Goal: Transaction & Acquisition: Obtain resource

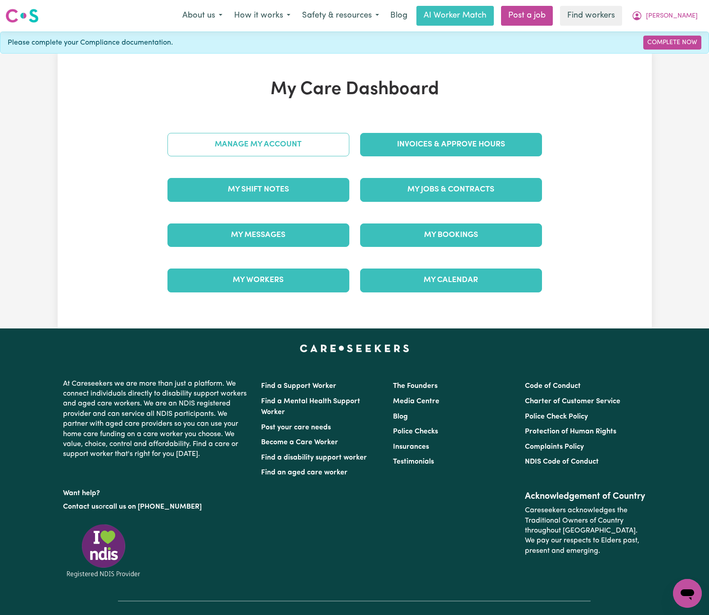
click at [282, 150] on link "Manage My Account" at bounding box center [258, 144] width 182 height 23
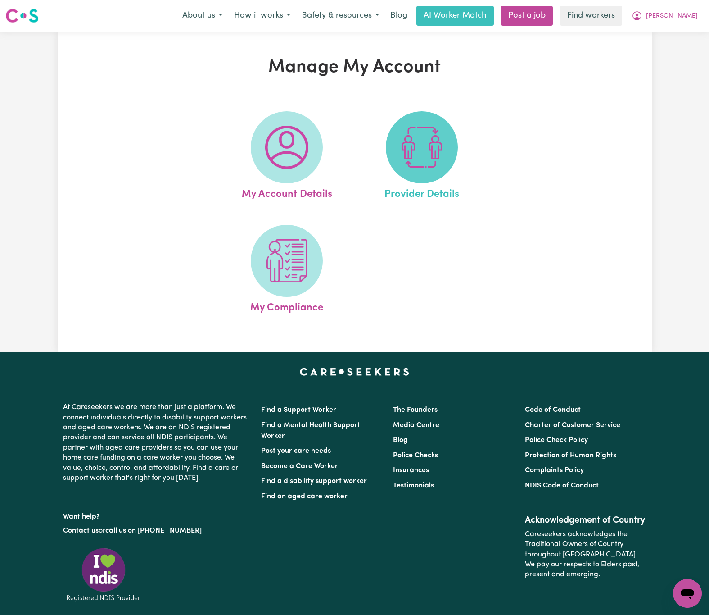
click at [410, 158] on img at bounding box center [421, 147] width 43 height 43
select select "NDIS_FUNDING_PLAN_MANAGED"
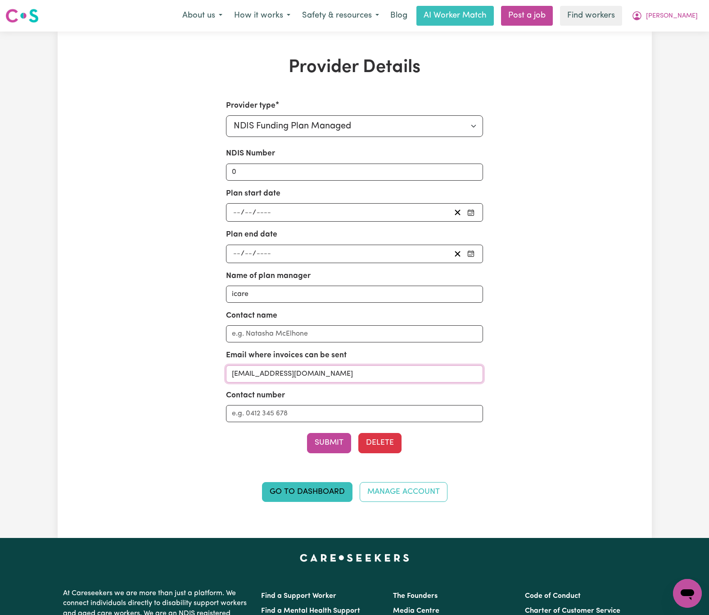
drag, startPoint x: 367, startPoint y: 377, endPoint x: 103, endPoint y: 371, distance: 264.3
click at [103, 371] on div "Provider Details Provider type Select your provider type... Privately Aged Care…" at bounding box center [355, 285] width 594 height 456
click at [677, 16] on span "[PERSON_NAME]" at bounding box center [672, 16] width 52 height 10
click at [678, 27] on link "My Dashboard" at bounding box center [667, 35] width 71 height 17
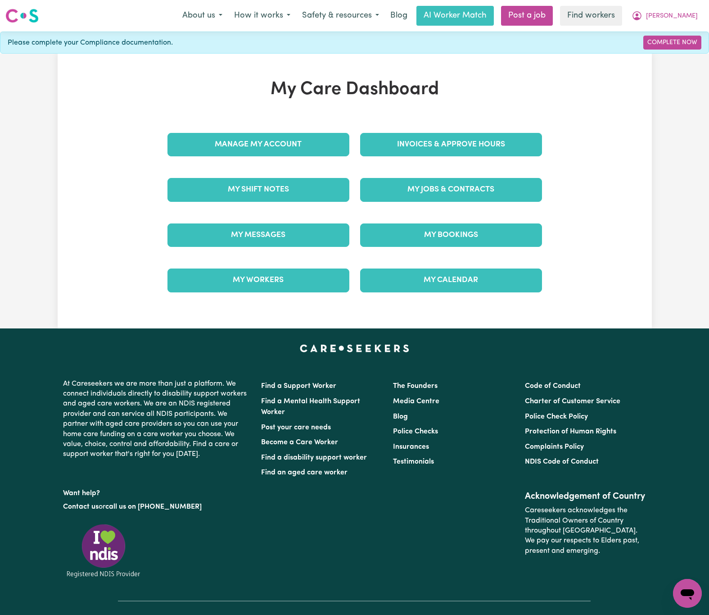
click at [483, 123] on div "Invoices & Approve Hours" at bounding box center [451, 144] width 193 height 45
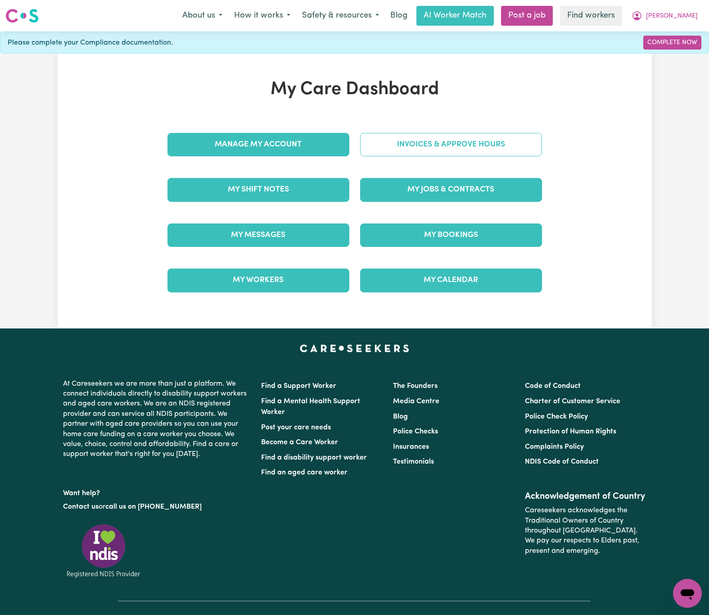
click at [487, 143] on link "Invoices & Approve Hours" at bounding box center [451, 144] width 182 height 23
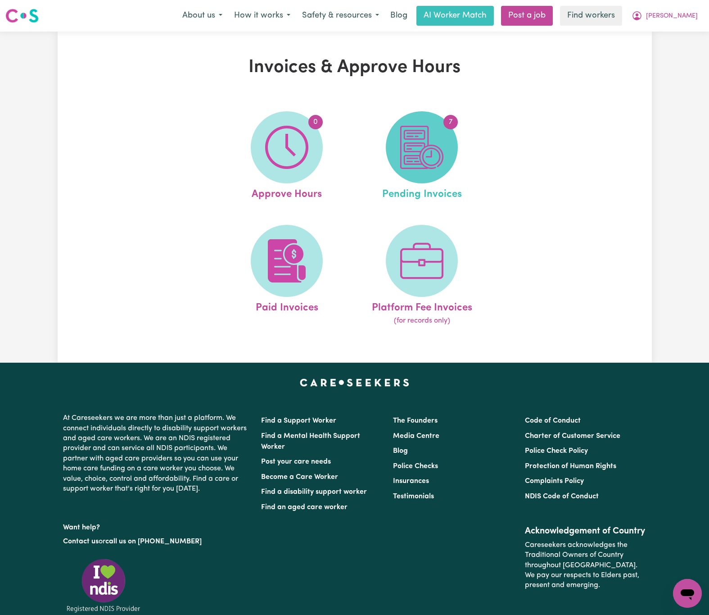
click at [445, 147] on span "7" at bounding box center [422, 147] width 72 height 72
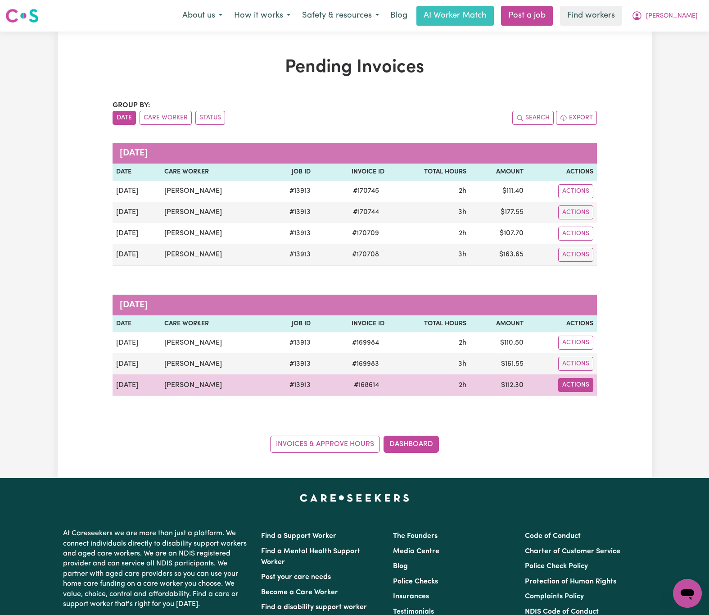
click at [577, 198] on button "Actions" at bounding box center [575, 191] width 35 height 14
click at [584, 415] on link "Download Invoice" at bounding box center [602, 407] width 82 height 18
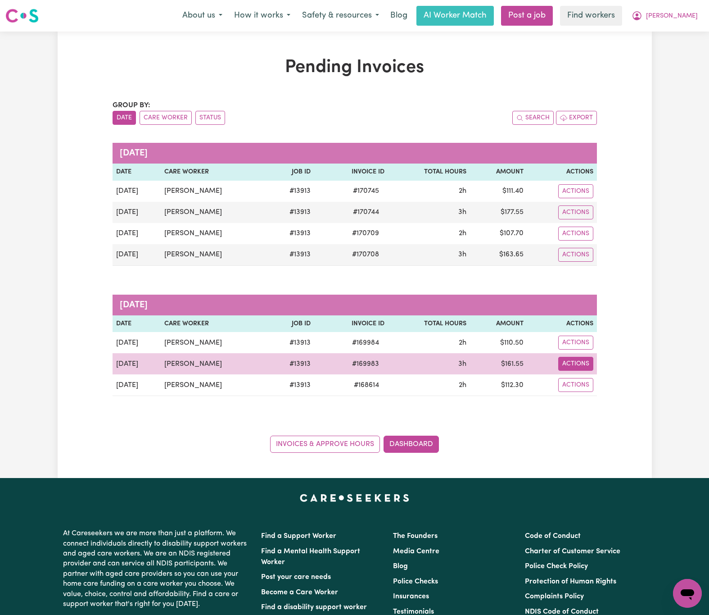
click at [585, 198] on button "Actions" at bounding box center [575, 191] width 35 height 14
click at [602, 385] on link "Download Invoice" at bounding box center [602, 385] width 82 height 18
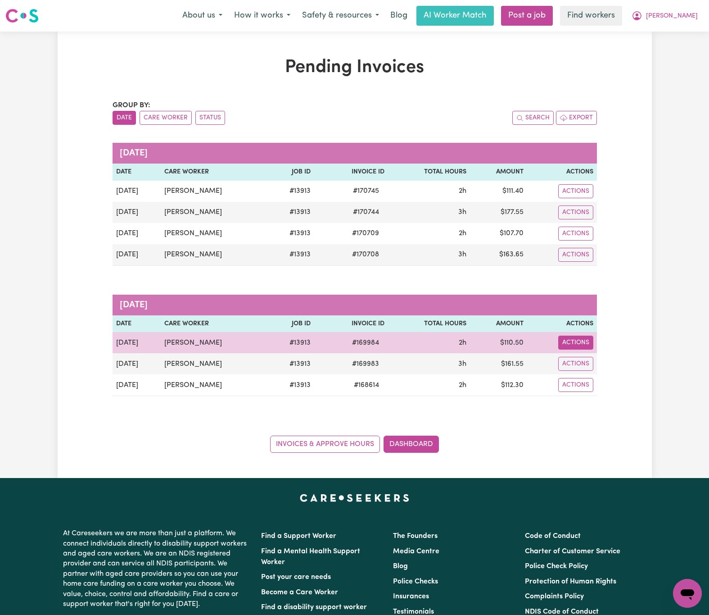
click at [584, 198] on button "Actions" at bounding box center [575, 191] width 35 height 14
click at [602, 361] on link "Download Invoice" at bounding box center [602, 364] width 82 height 18
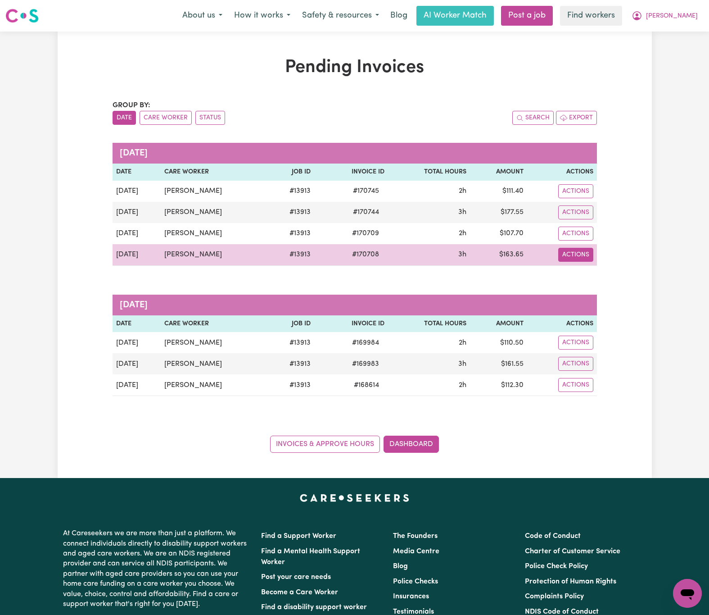
click at [587, 198] on button "Actions" at bounding box center [575, 191] width 35 height 14
click at [613, 280] on link "Download Invoice" at bounding box center [602, 276] width 82 height 18
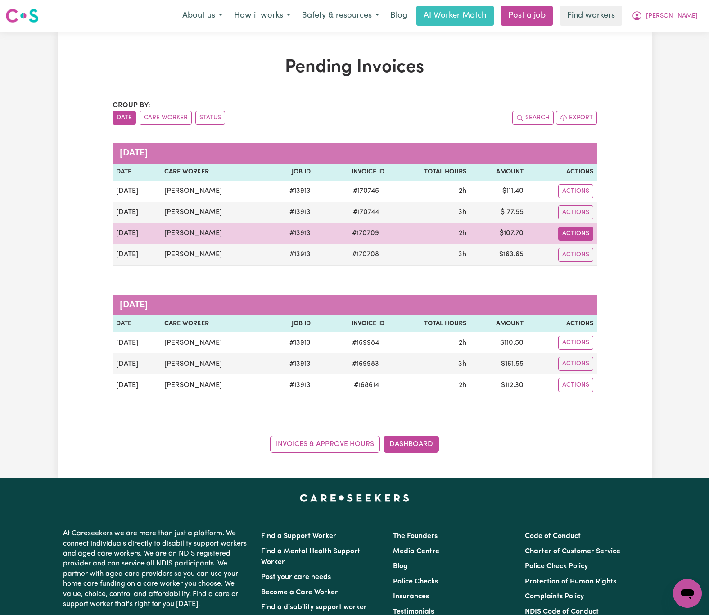
click at [585, 198] on button "Actions" at bounding box center [575, 191] width 35 height 14
click at [602, 259] on link "Download Invoice" at bounding box center [602, 255] width 82 height 18
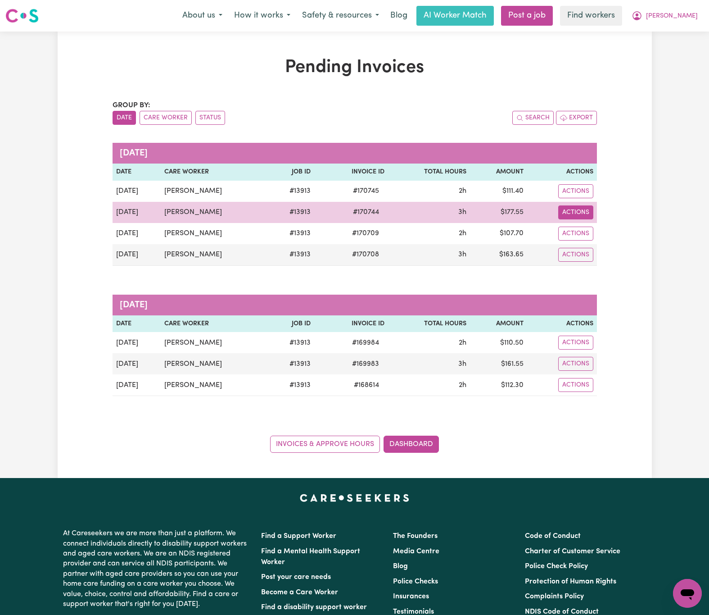
click at [580, 198] on button "Actions" at bounding box center [575, 191] width 35 height 14
click at [602, 233] on link "Download Invoice" at bounding box center [602, 234] width 82 height 18
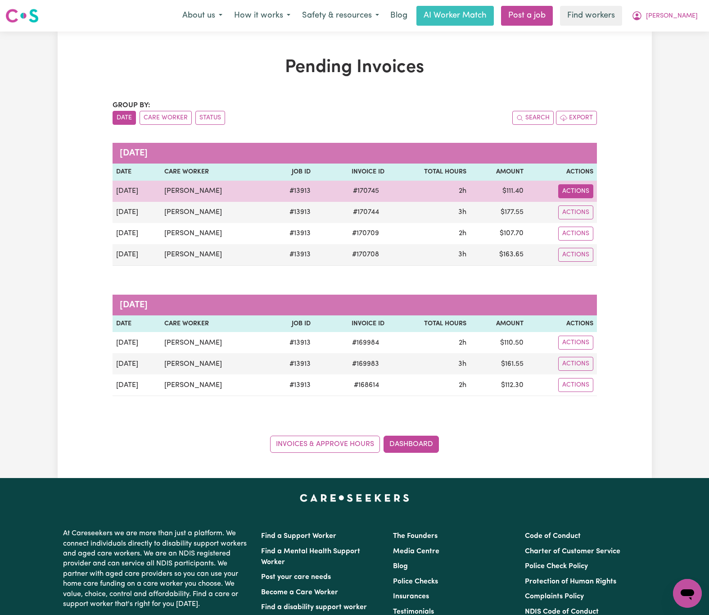
click at [585, 194] on button "Actions" at bounding box center [575, 191] width 35 height 14
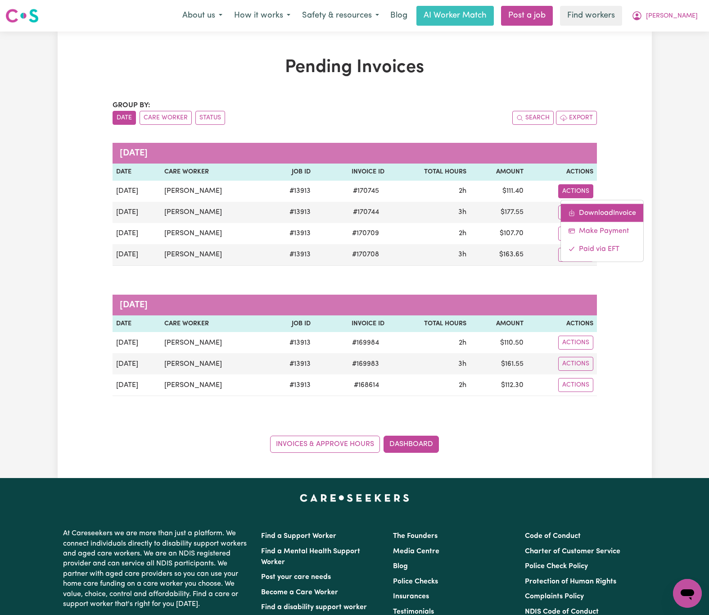
click at [597, 215] on link "Download Invoice" at bounding box center [602, 213] width 82 height 18
